Goal: Information Seeking & Learning: Find specific fact

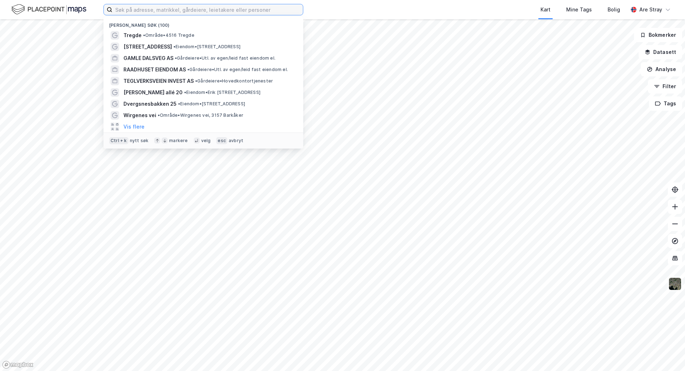
click at [129, 10] on input at bounding box center [207, 9] width 191 height 11
paste input "983021468"
type input "983021468"
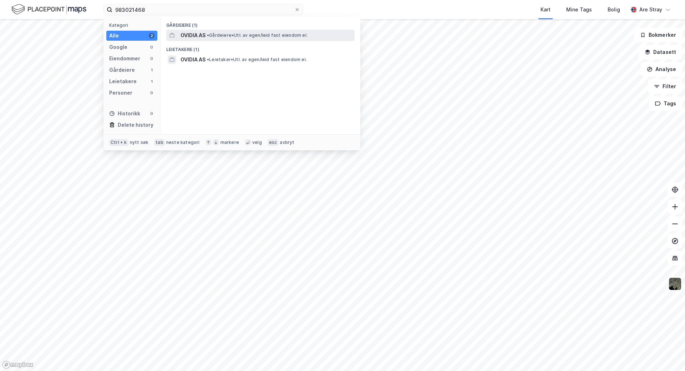
click at [198, 37] on span "OVIDIA AS" at bounding box center [193, 35] width 25 height 9
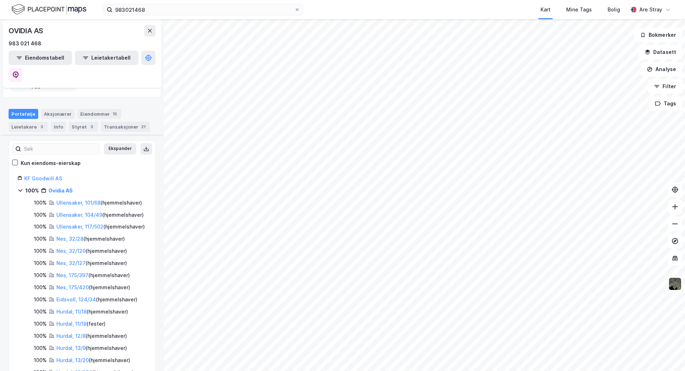
scroll to position [36, 0]
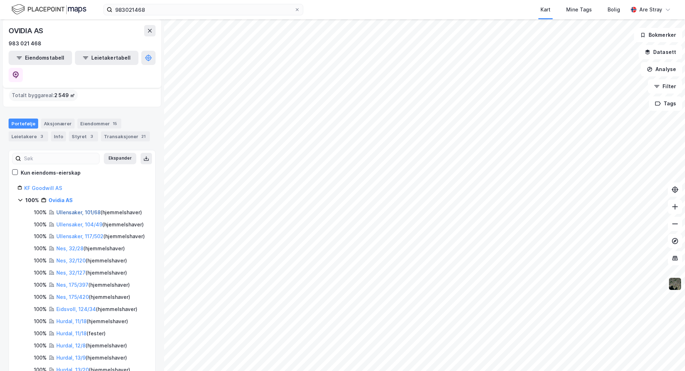
click at [80, 209] on link "Ullensaker, 101/68" at bounding box center [78, 212] width 44 height 6
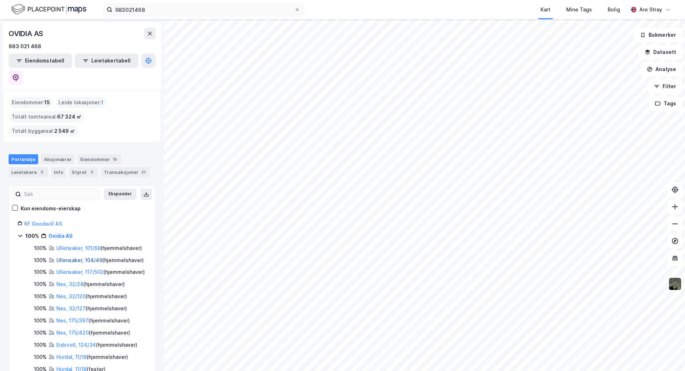
click at [82, 257] on link "Ullensaker, 104/49" at bounding box center [79, 260] width 46 height 6
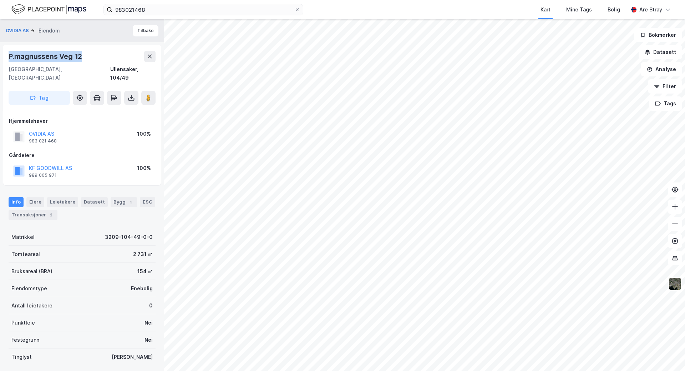
drag, startPoint x: 83, startPoint y: 59, endPoint x: 8, endPoint y: 55, distance: 74.6
click at [8, 55] on div "[STREET_ADDRESS]" at bounding box center [82, 78] width 158 height 66
copy div "P.magnussens Veg 12"
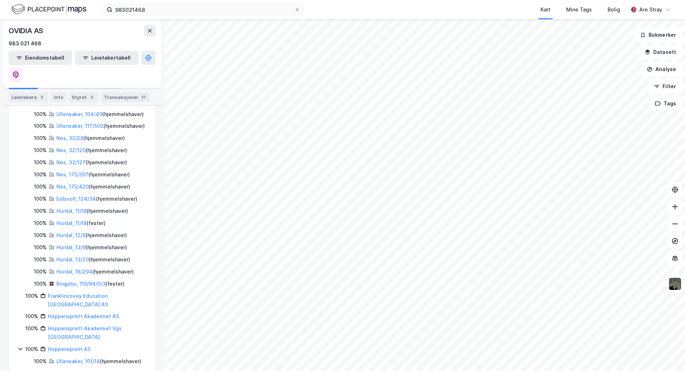
scroll to position [178, 0]
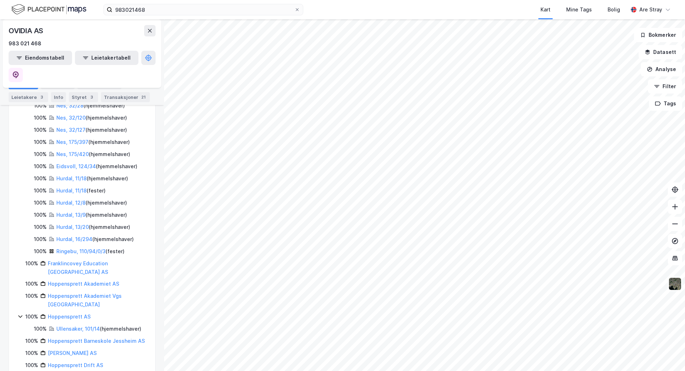
click at [19, 313] on icon at bounding box center [20, 316] width 6 height 6
click at [20, 370] on icon at bounding box center [20, 377] width 6 height 6
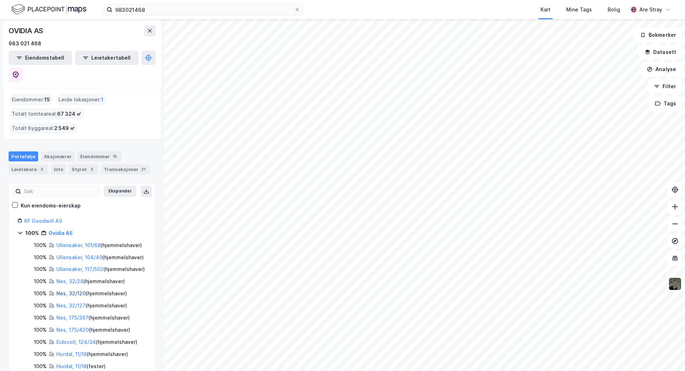
scroll to position [0, 0]
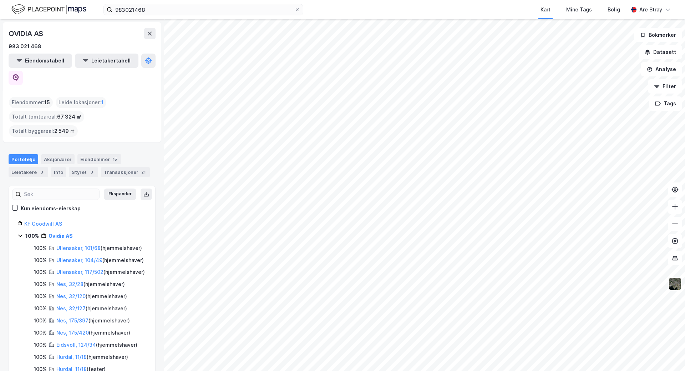
click at [20, 233] on icon at bounding box center [20, 236] width 6 height 6
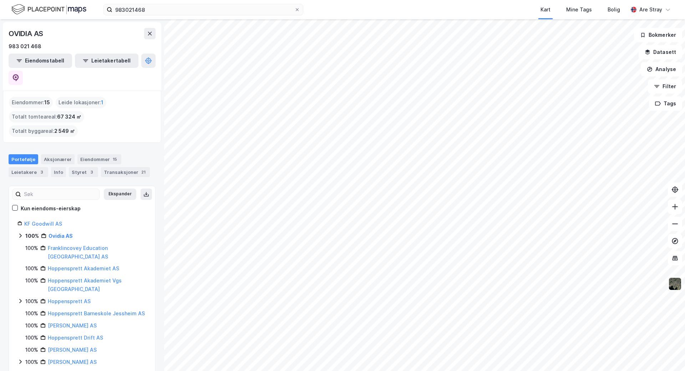
click at [20, 233] on icon at bounding box center [20, 236] width 6 height 6
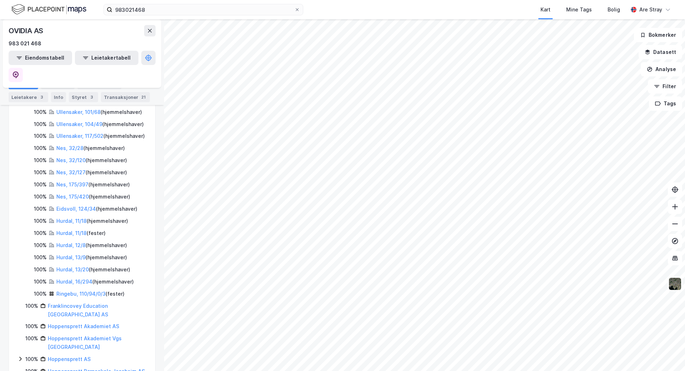
scroll to position [143, 0]
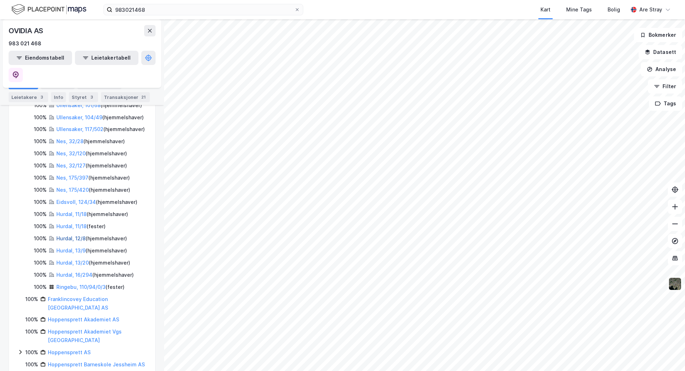
click at [64, 235] on link "Hurdal, 12/8" at bounding box center [70, 238] width 29 height 6
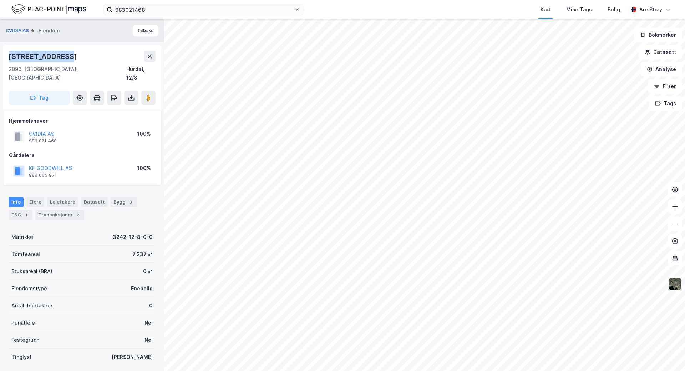
drag, startPoint x: 72, startPoint y: 56, endPoint x: 6, endPoint y: 57, distance: 66.0
click at [6, 57] on div "[STREET_ADDRESS]" at bounding box center [82, 78] width 158 height 66
copy div "[STREET_ADDRESS]"
